Goal: Find specific page/section: Find specific page/section

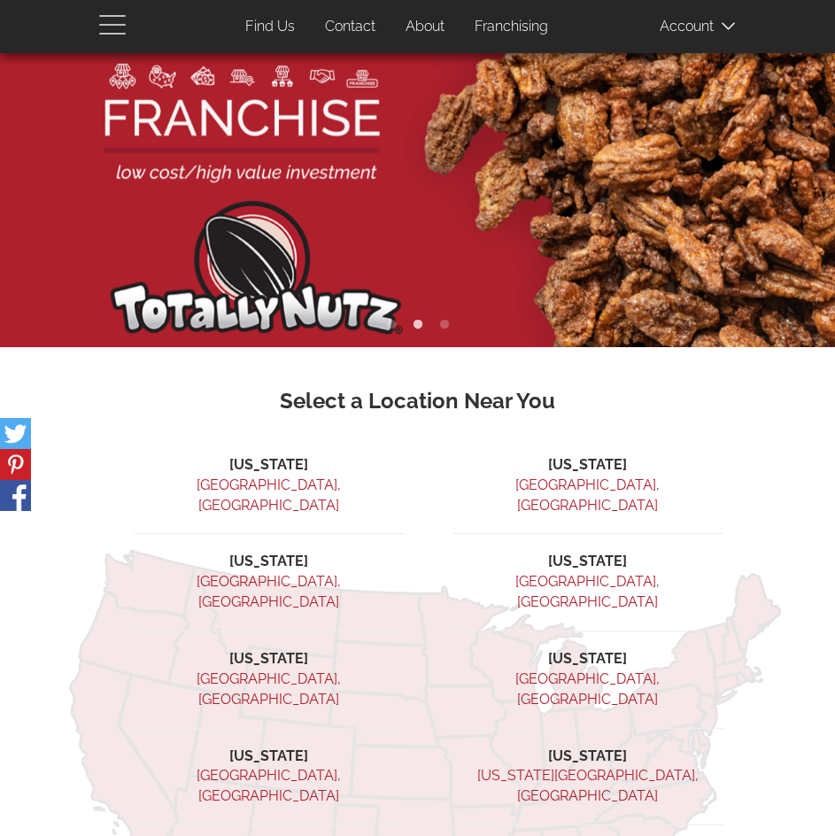
click at [112, 21] on span "button" at bounding box center [116, 23] width 35 height 21
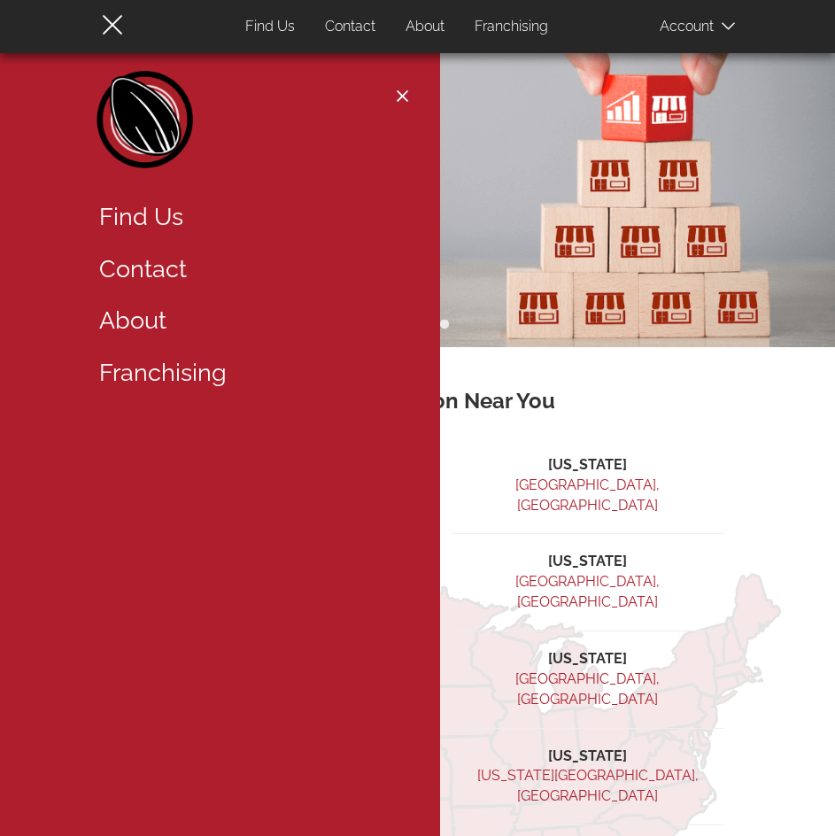
click at [135, 223] on link "Find Us" at bounding box center [250, 217] width 328 height 52
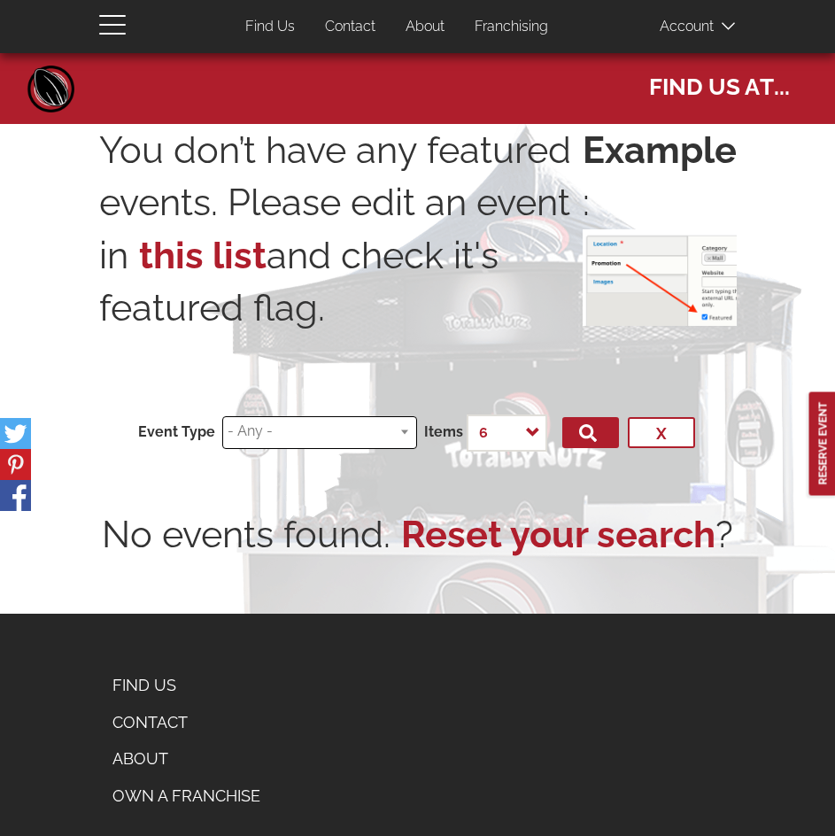
click at [300, 436] on input "search" at bounding box center [317, 431] width 178 height 20
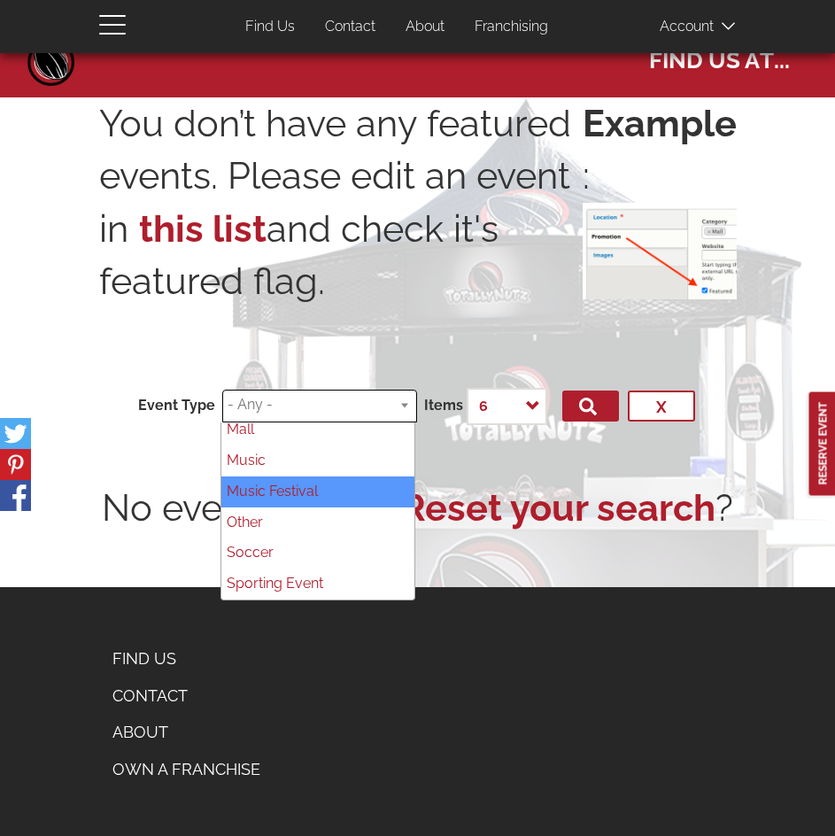
scroll to position [41, 0]
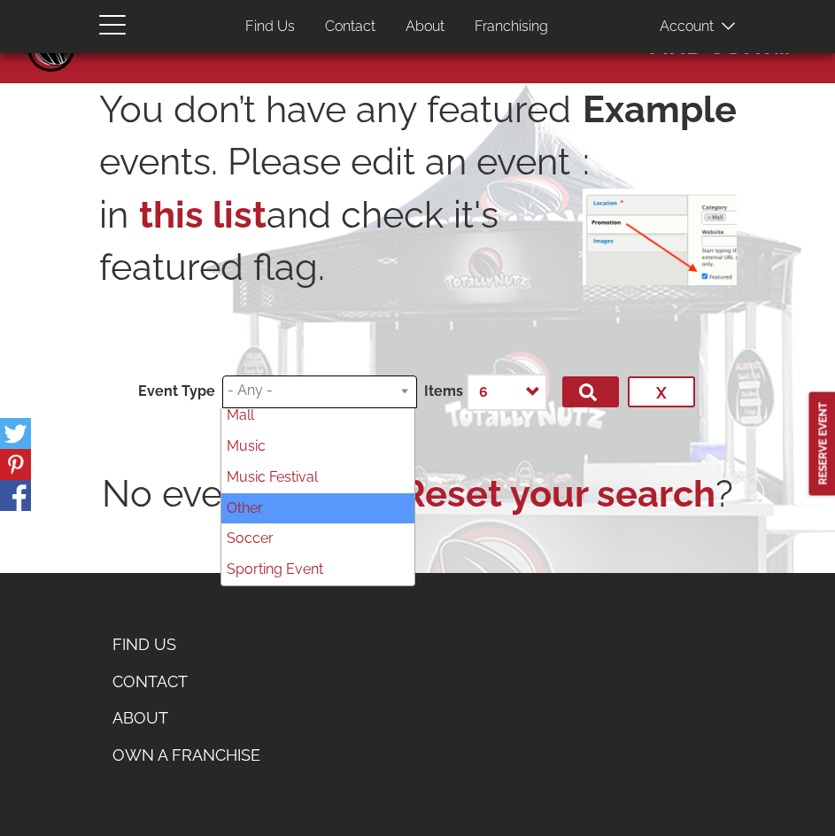
select select "79"
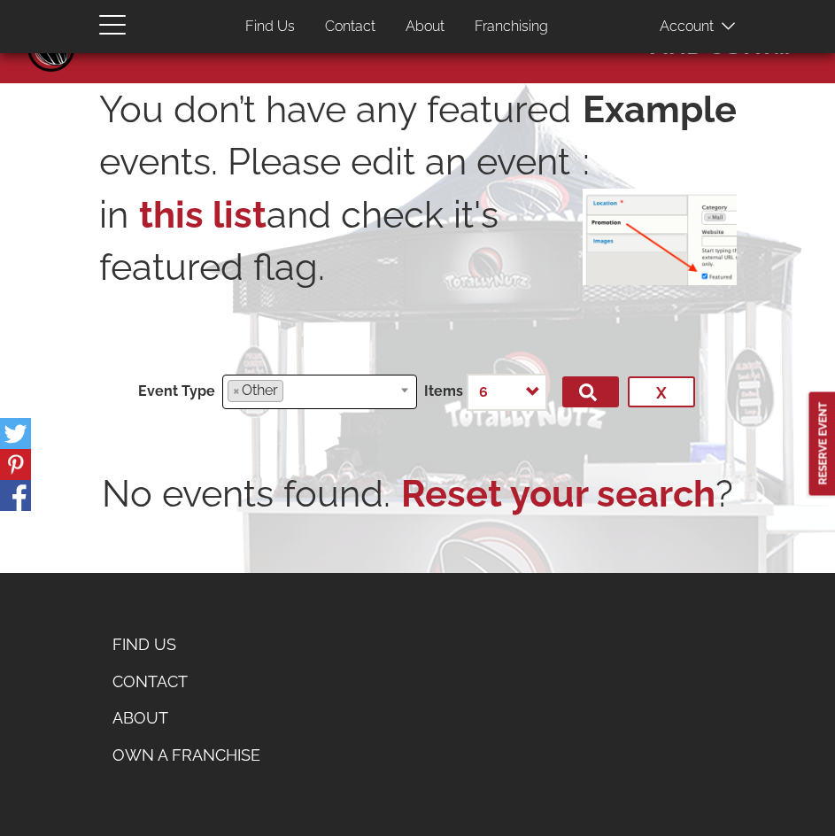
scroll to position [266, 0]
click at [600, 395] on button "Filter" at bounding box center [590, 391] width 57 height 31
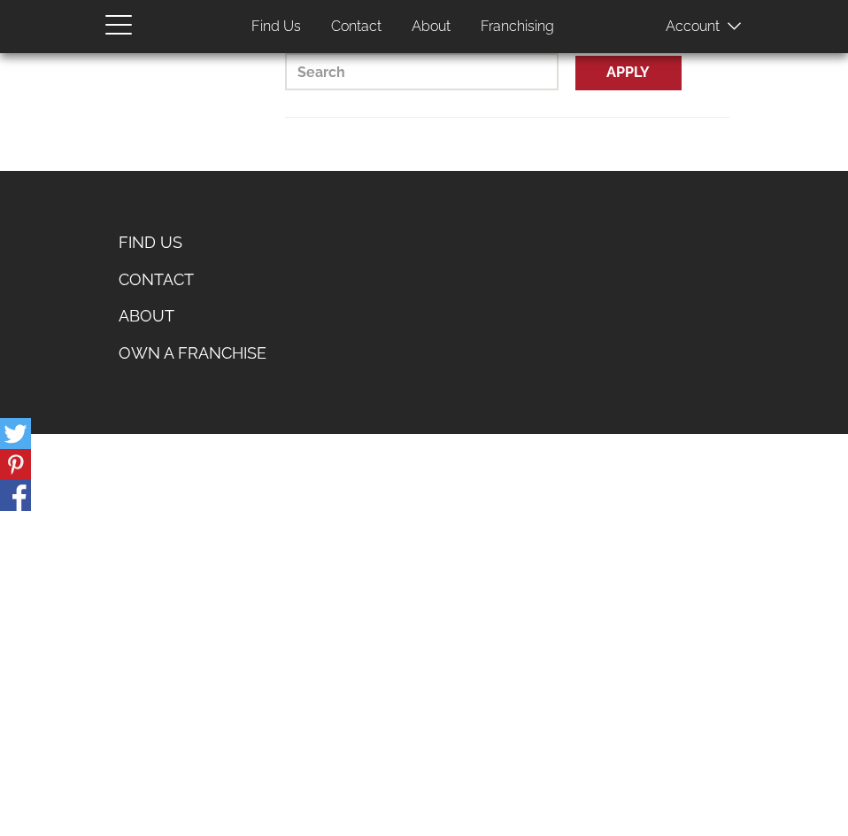
click at [148, 308] on link "About" at bounding box center [192, 315] width 174 height 37
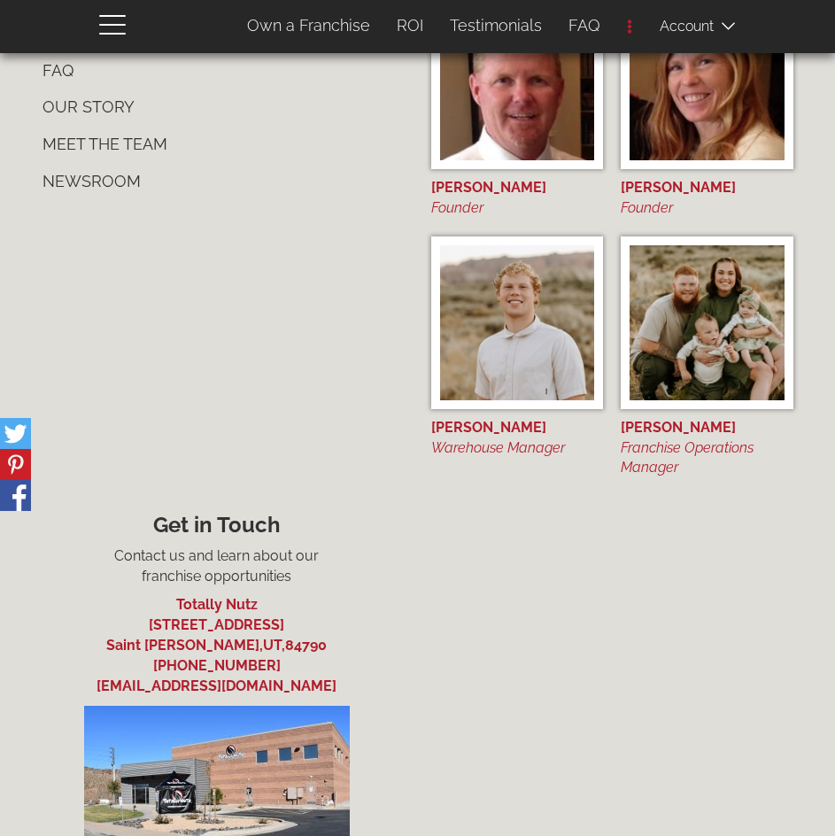
scroll to position [9159, 0]
